Goal: Information Seeking & Learning: Learn about a topic

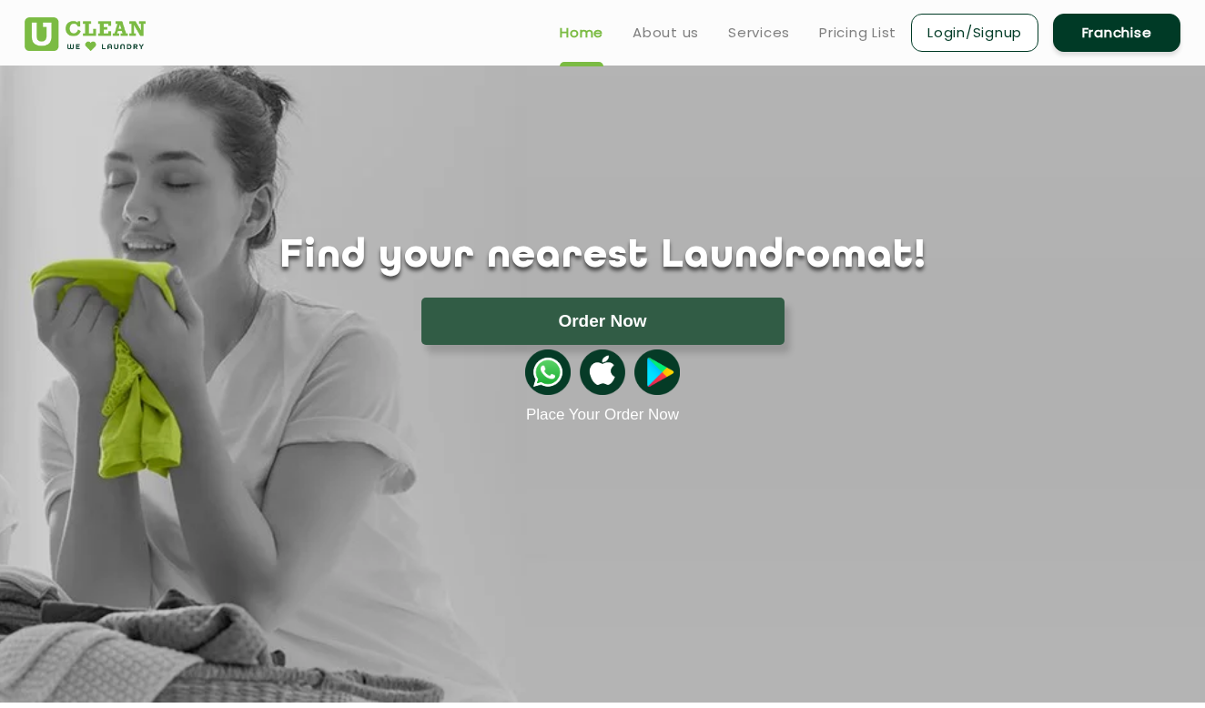
click at [1115, 26] on link "Franchise" at bounding box center [1116, 33] width 127 height 38
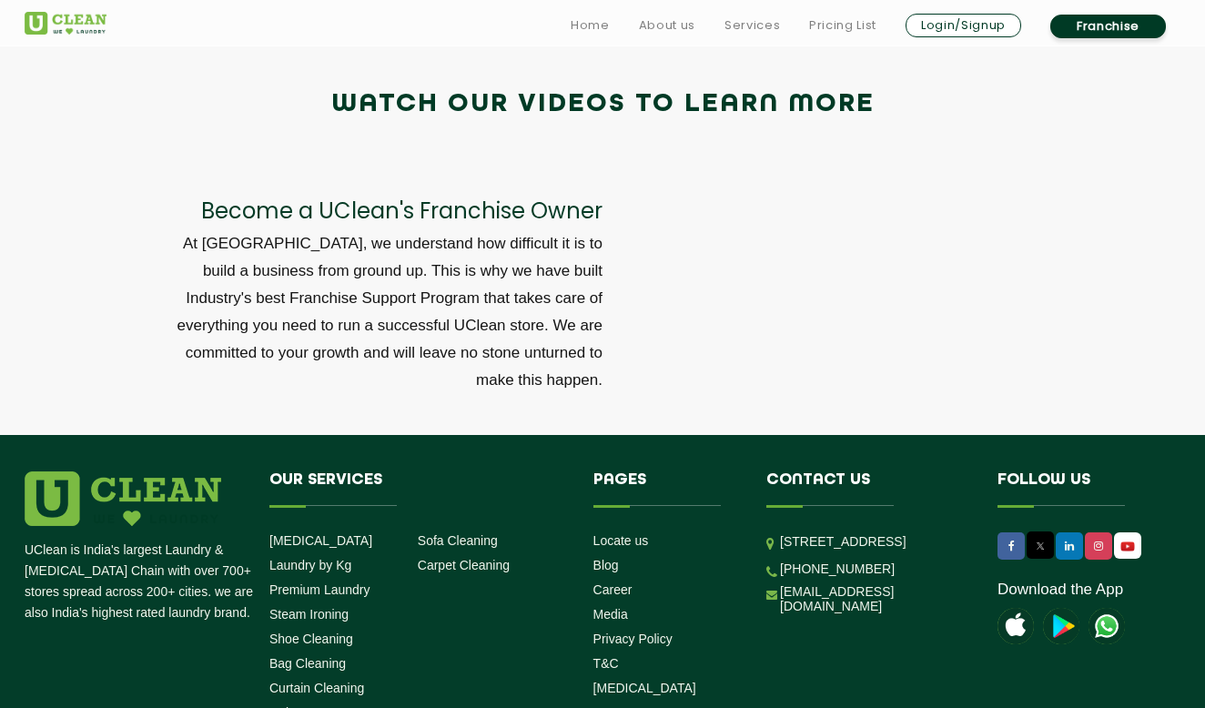
scroll to position [6184, 0]
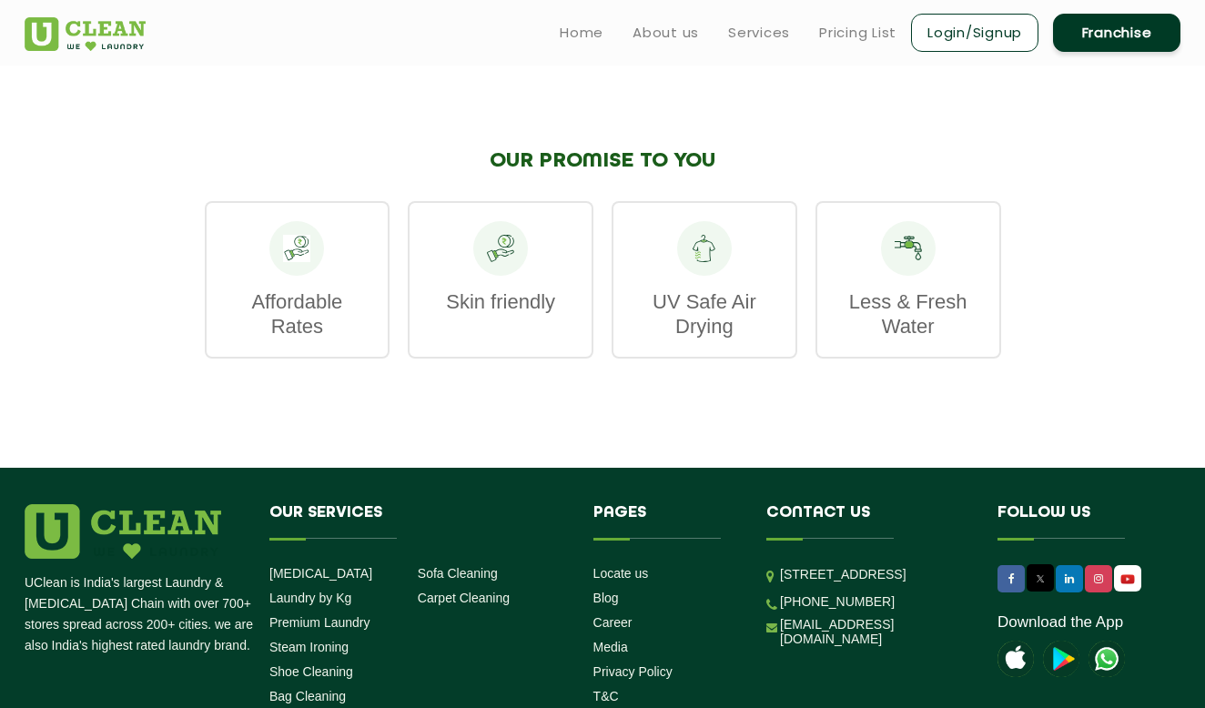
scroll to position [2300, 0]
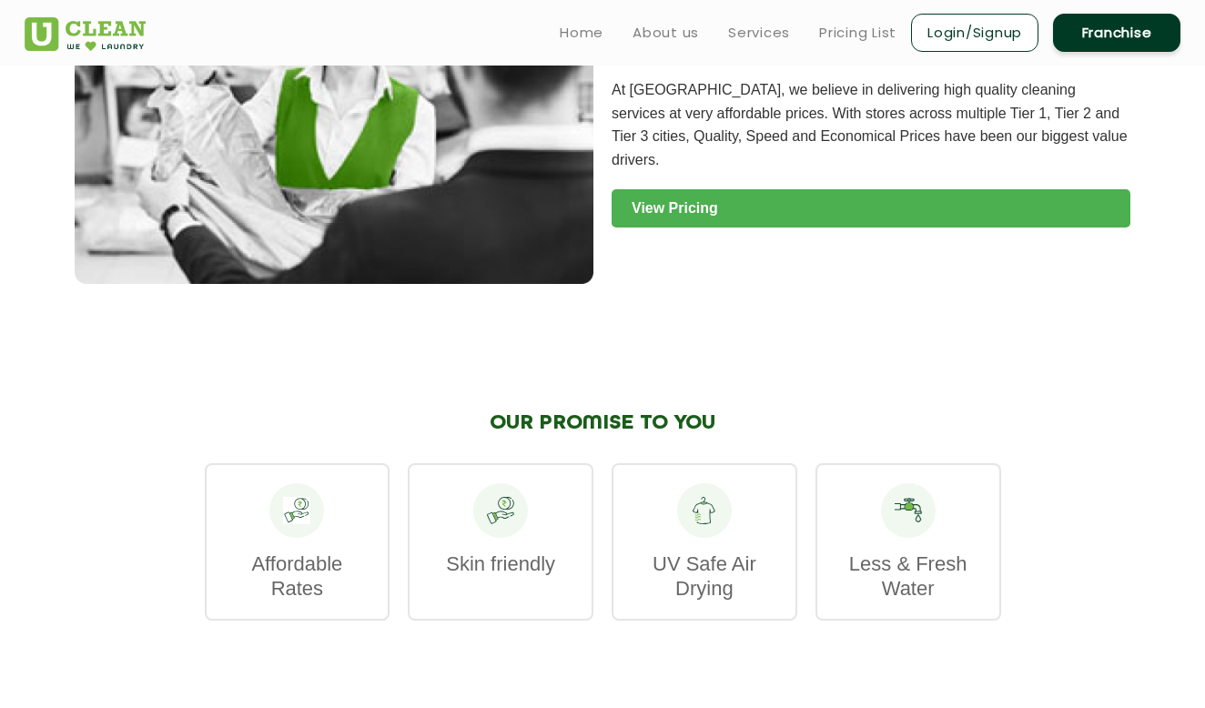
click at [778, 189] on link "View Pricing" at bounding box center [871, 208] width 519 height 38
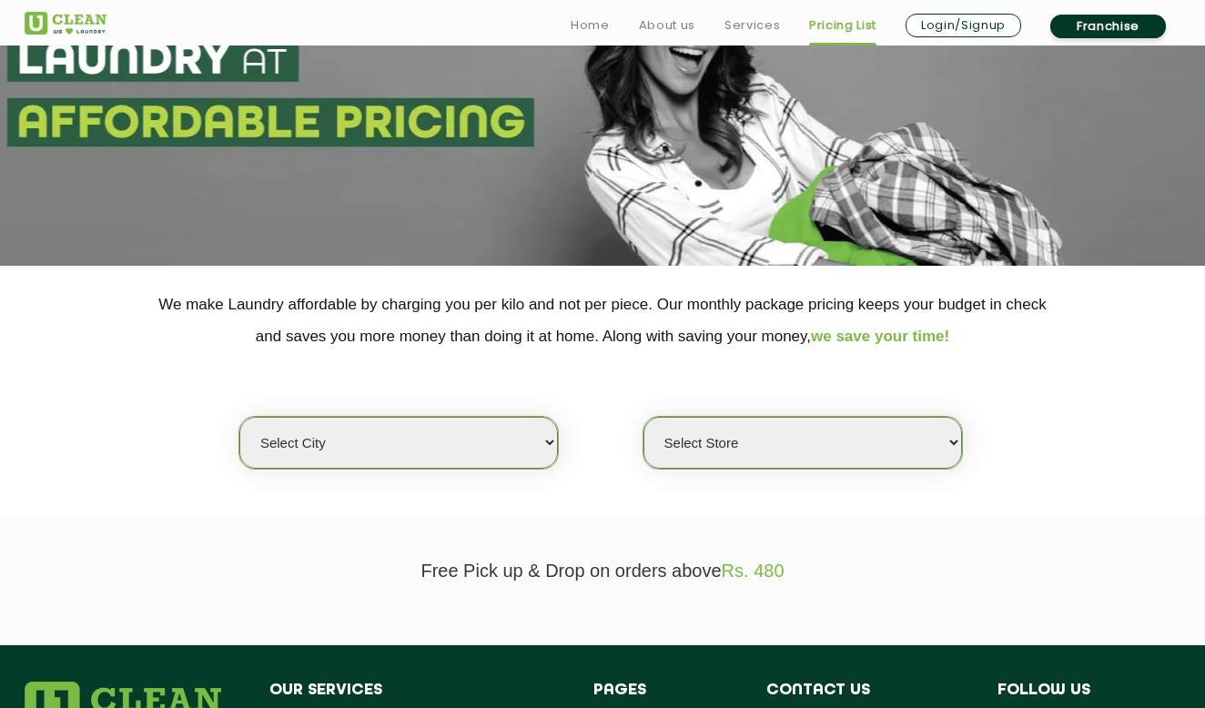
scroll to position [171, 0]
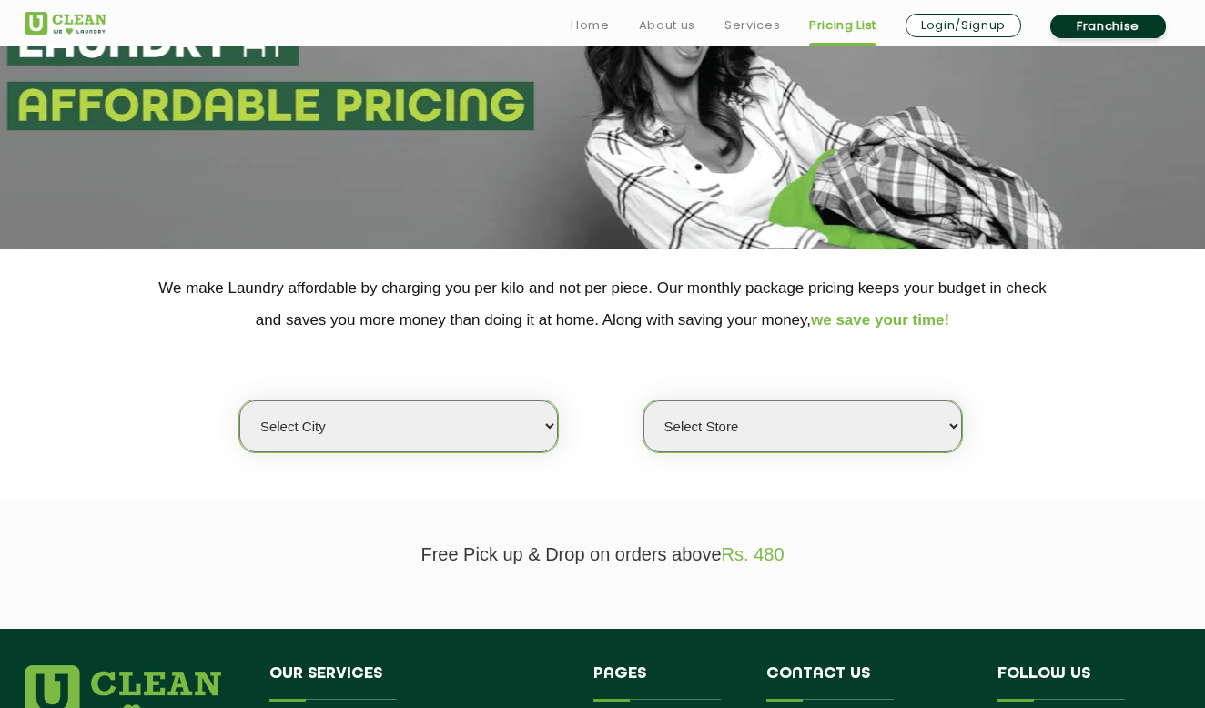
click at [460, 430] on select "Select city [GEOGRAPHIC_DATA] [GEOGRAPHIC_DATA] [GEOGRAPHIC_DATA] [GEOGRAPHIC_D…" at bounding box center [398, 427] width 319 height 52
select select "63"
click at [239, 401] on select "Select city [GEOGRAPHIC_DATA] [GEOGRAPHIC_DATA] [GEOGRAPHIC_DATA] [GEOGRAPHIC_D…" at bounding box center [398, 427] width 319 height 52
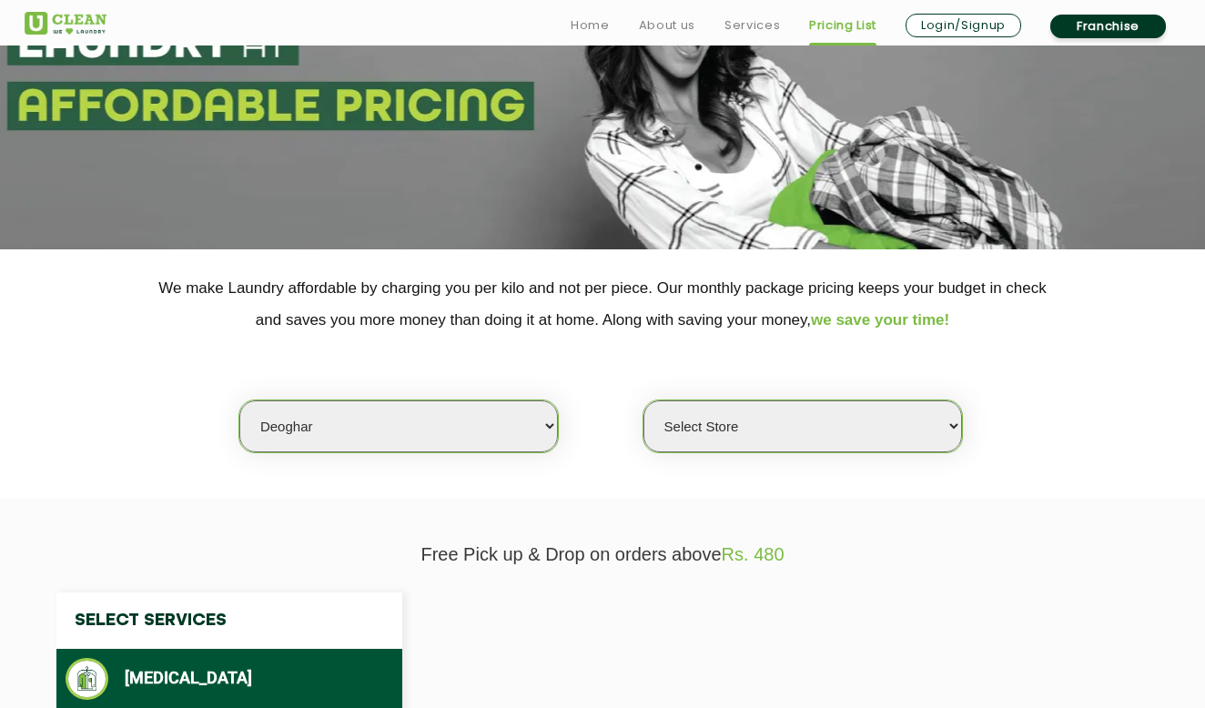
select select "0"
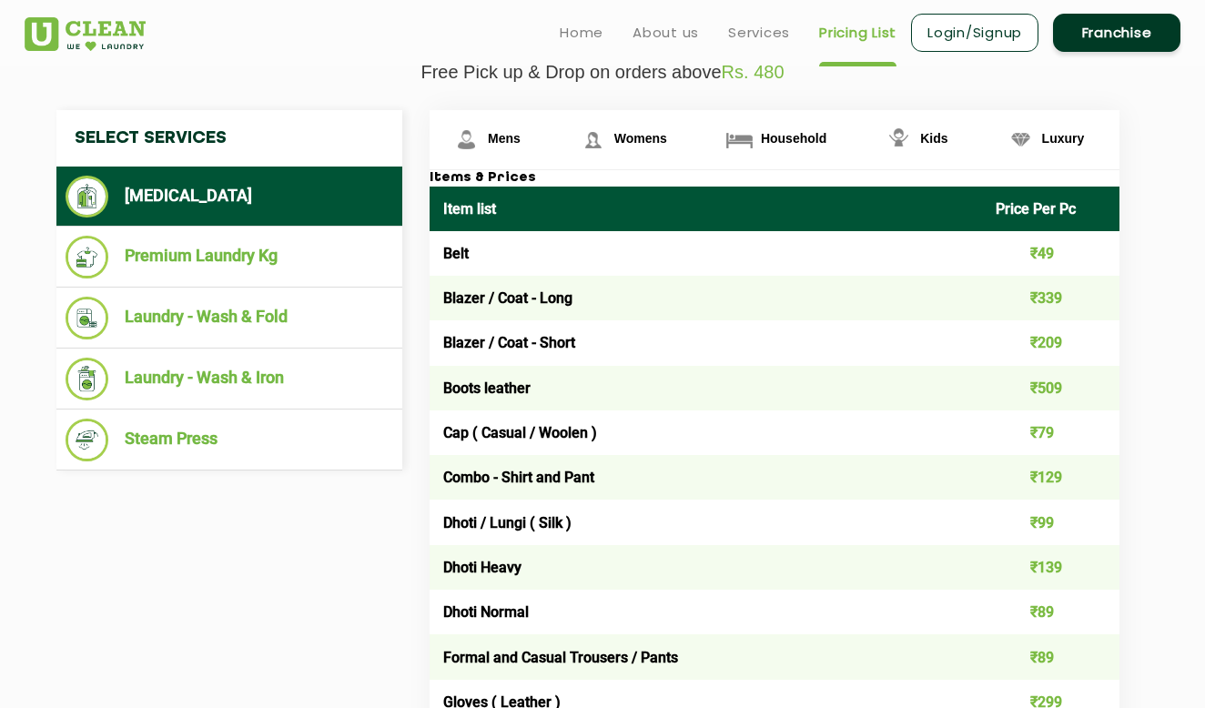
scroll to position [572, 0]
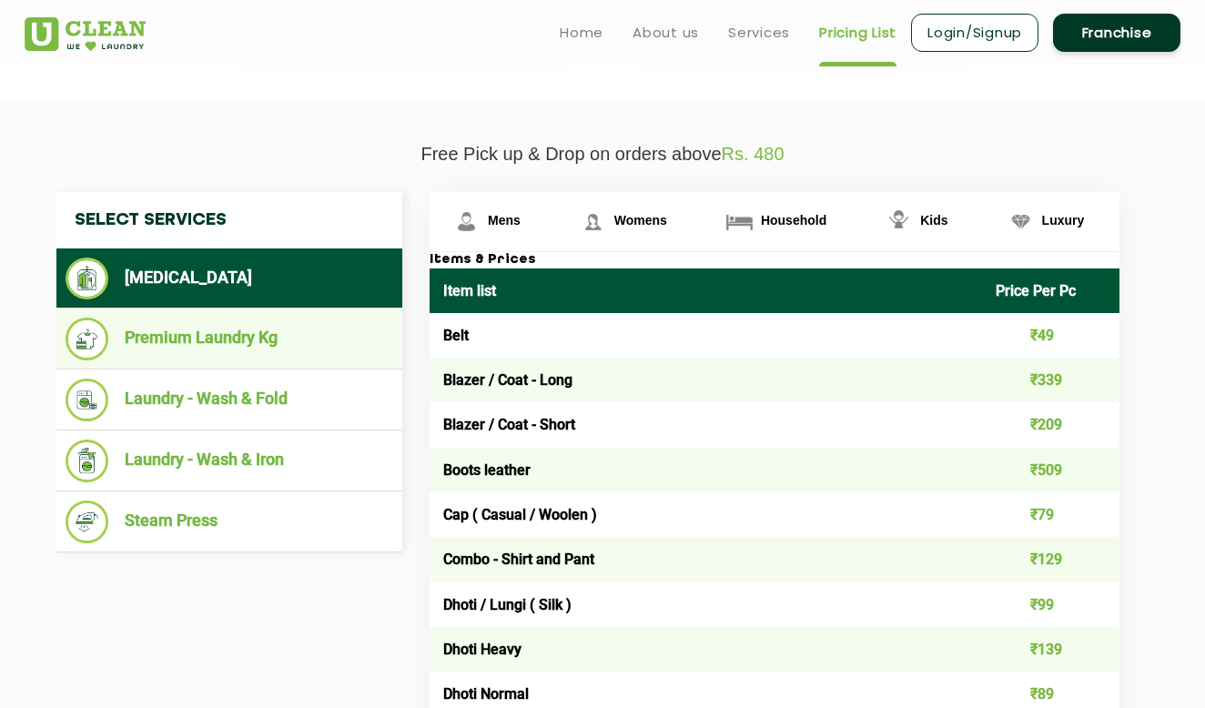
click at [290, 335] on li "Premium Laundry Kg" at bounding box center [230, 339] width 328 height 43
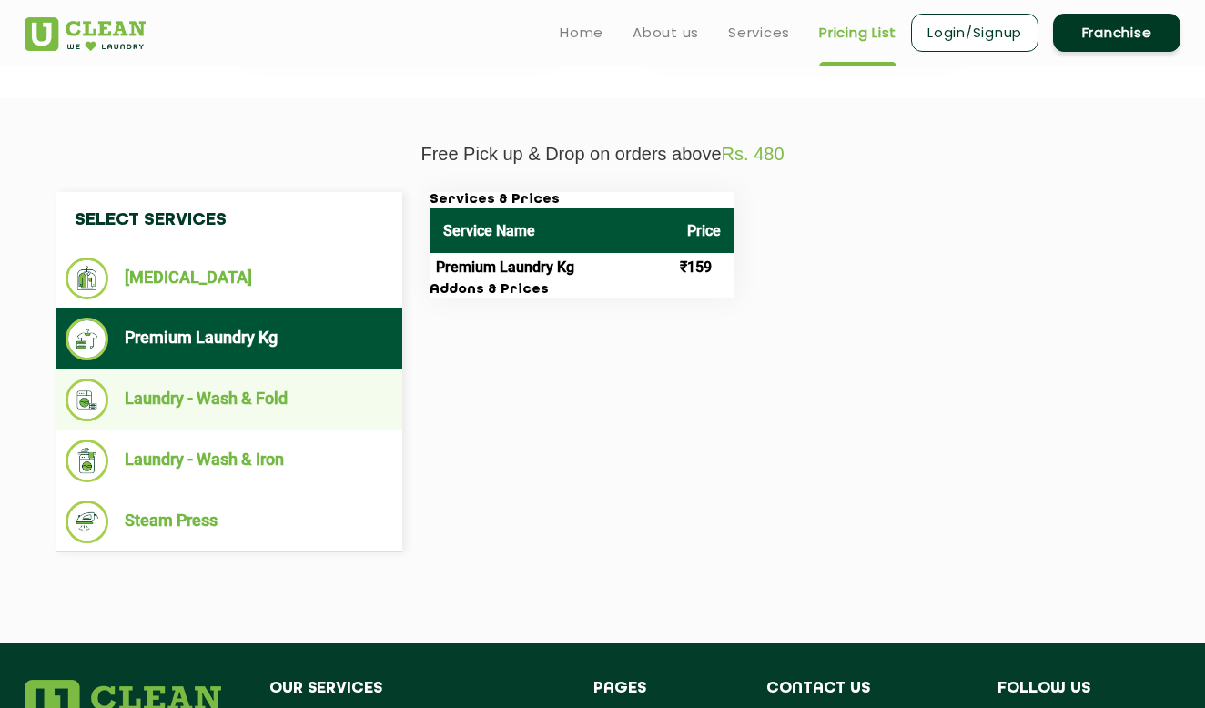
click at [249, 406] on li "Laundry - Wash & Fold" at bounding box center [230, 400] width 328 height 43
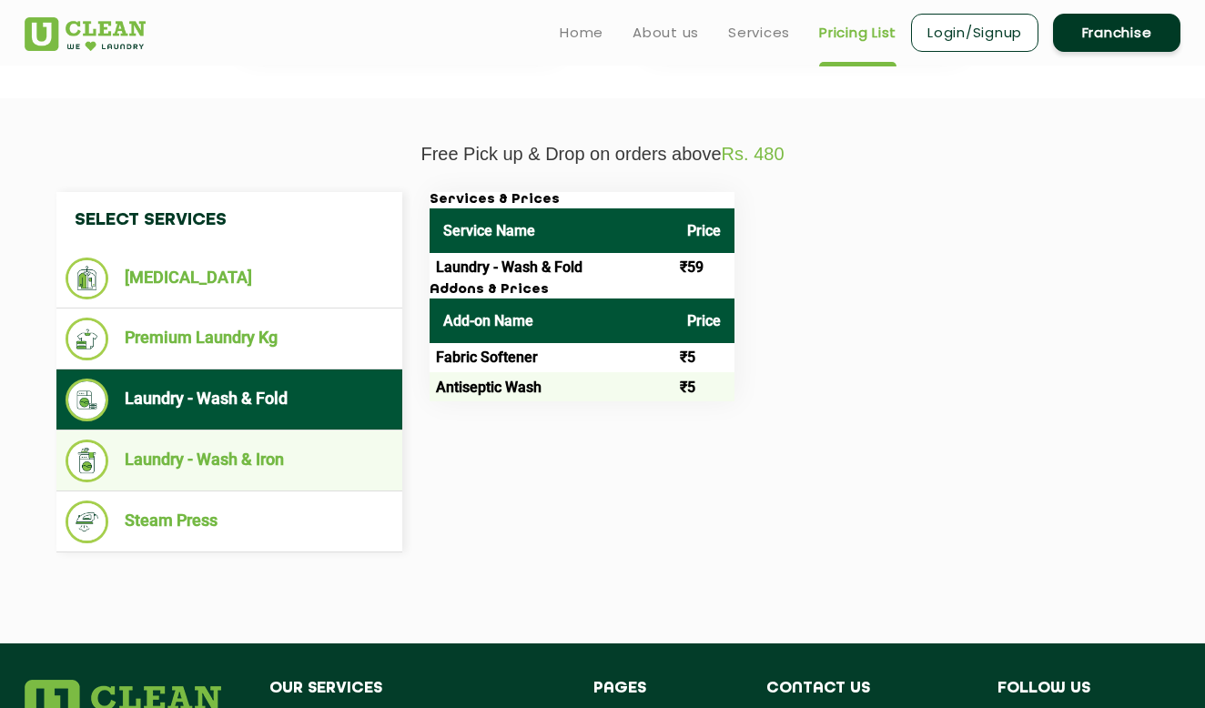
click at [182, 468] on li "Laundry - Wash & Iron" at bounding box center [230, 461] width 328 height 43
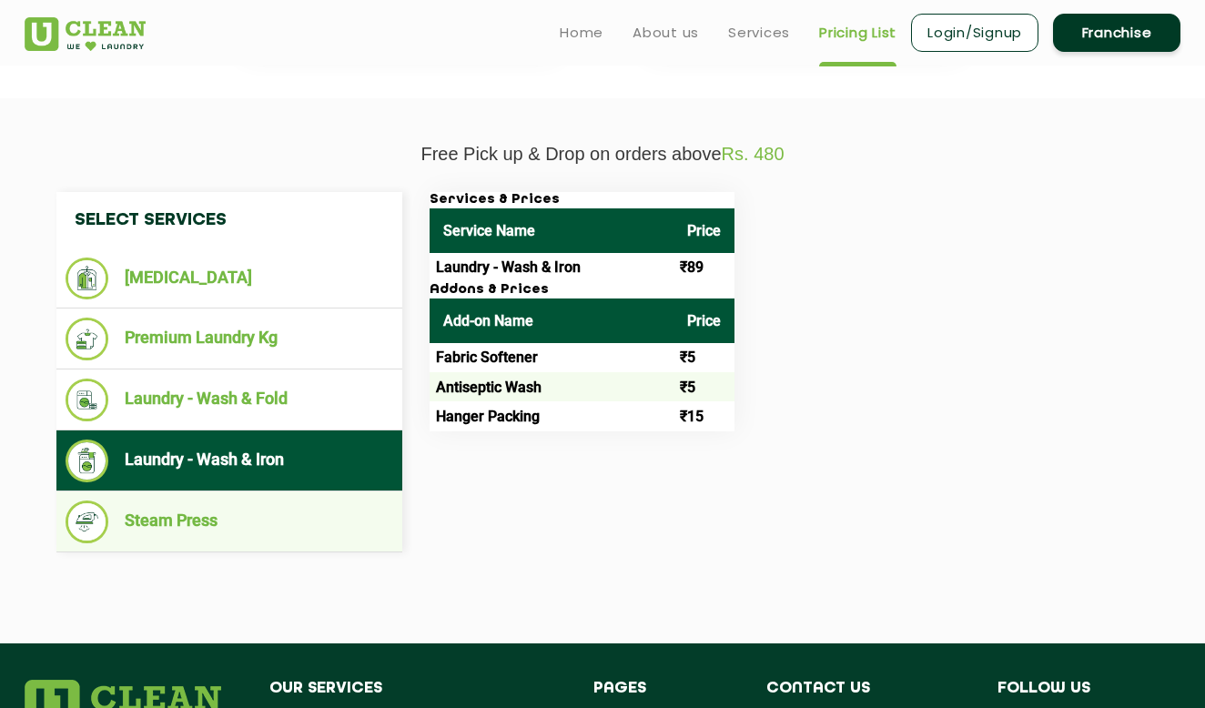
click at [181, 542] on li "Steam Press" at bounding box center [230, 522] width 328 height 43
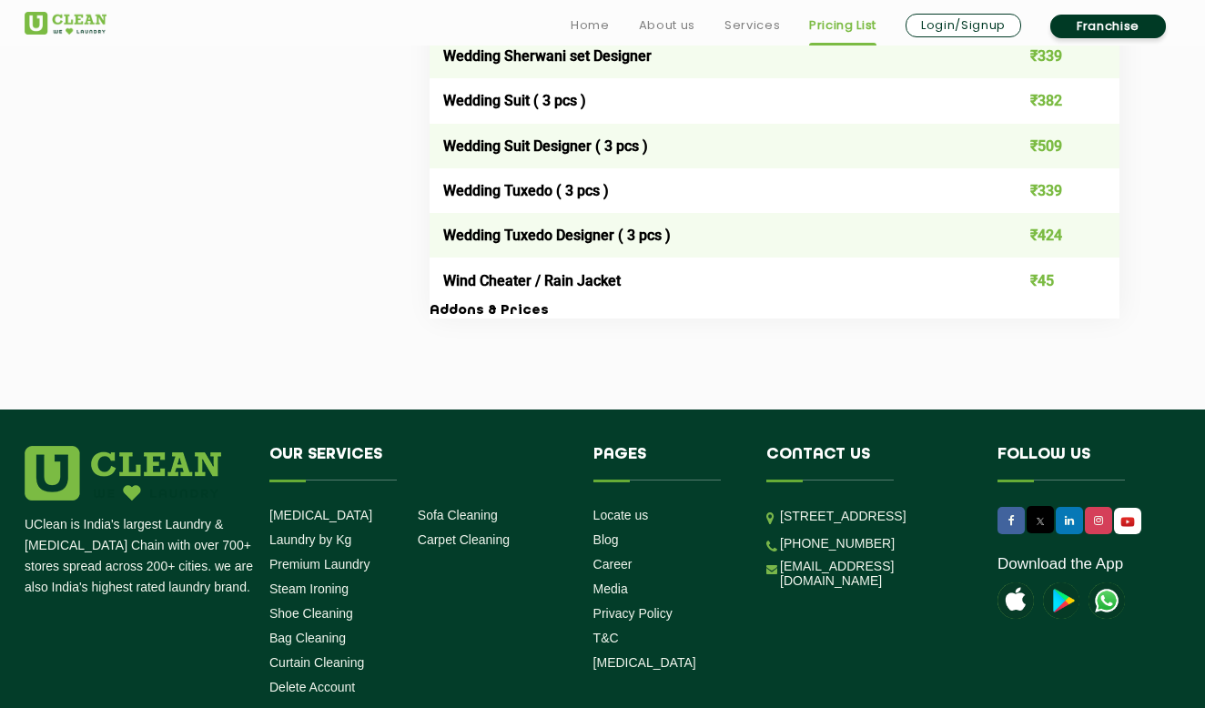
scroll to position [3902, 0]
